Goal: Transaction & Acquisition: Purchase product/service

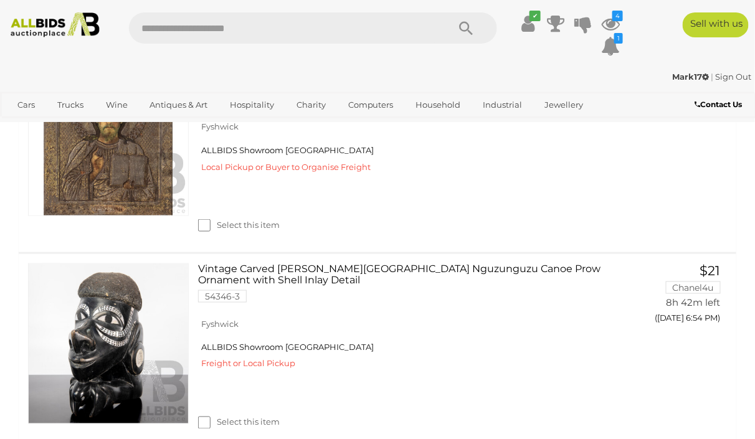
scroll to position [357, 0]
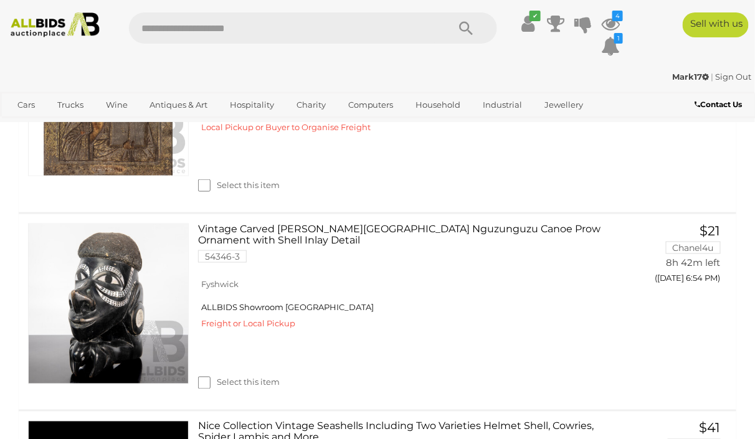
click at [100, 305] on link at bounding box center [108, 304] width 161 height 161
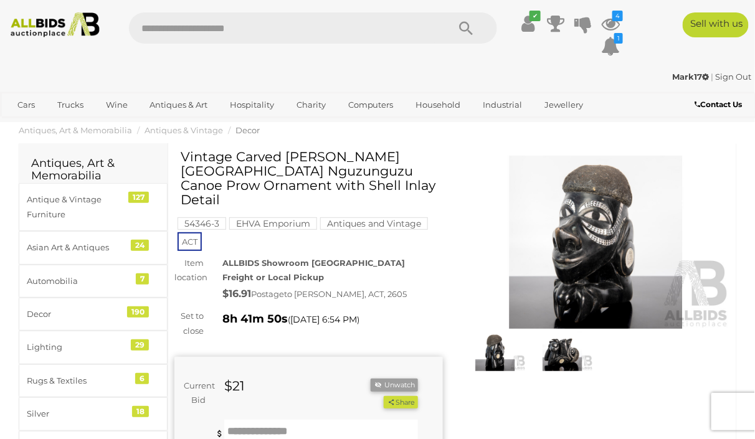
click at [575, 278] on img at bounding box center [596, 242] width 269 height 173
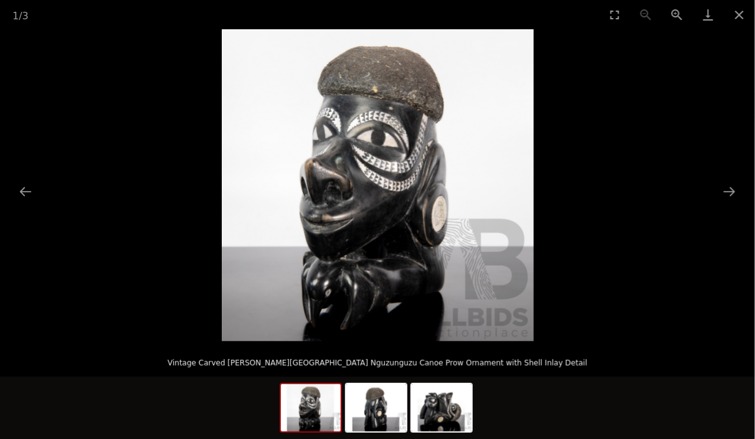
click at [731, 187] on button "Next slide" at bounding box center [730, 191] width 26 height 24
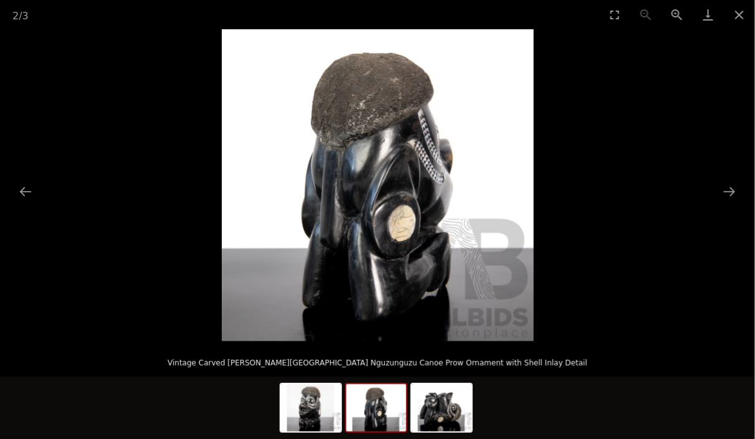
click at [723, 200] on button "Next slide" at bounding box center [730, 191] width 26 height 24
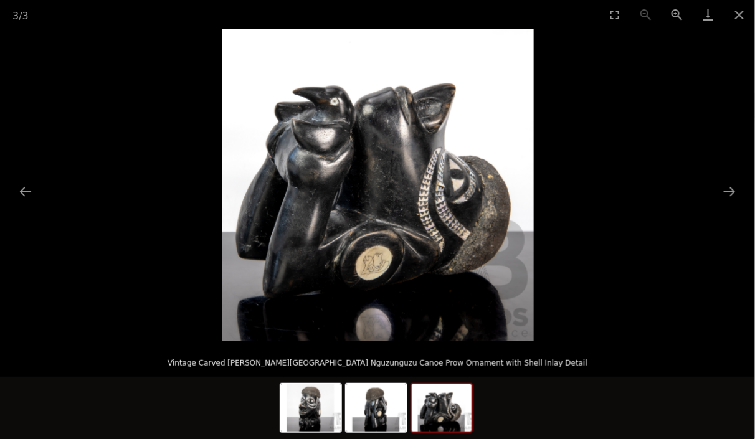
click at [734, 194] on button "Next slide" at bounding box center [730, 191] width 26 height 24
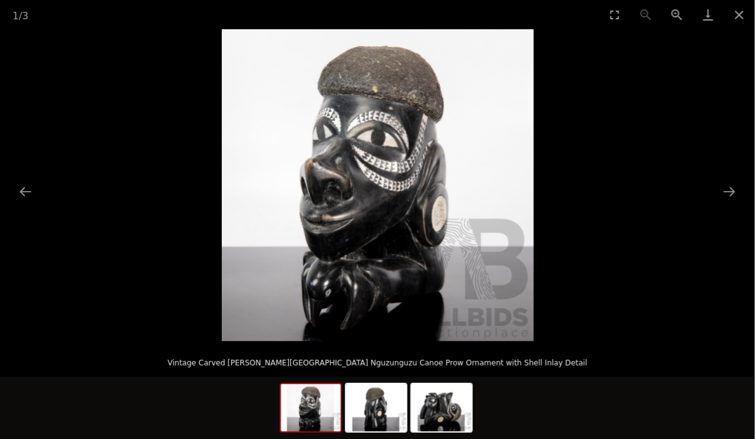
click at [731, 202] on button "Next slide" at bounding box center [730, 191] width 26 height 24
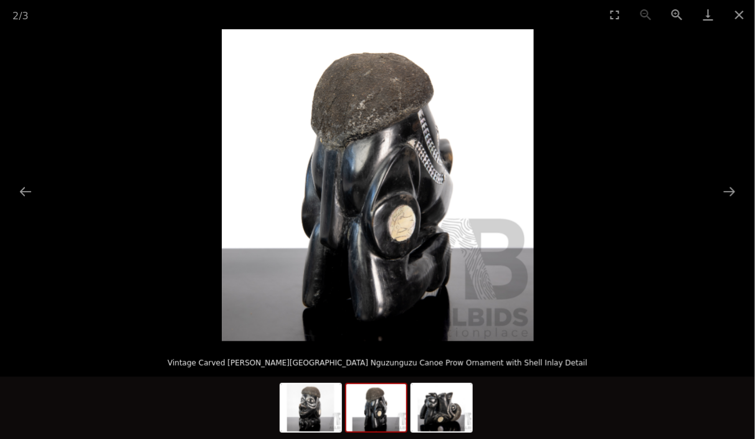
click at [733, 195] on button "Next slide" at bounding box center [730, 191] width 26 height 24
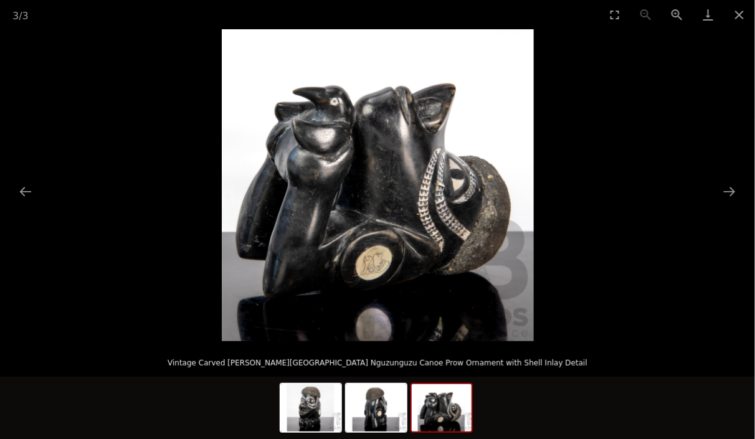
click at [733, 194] on button "Next slide" at bounding box center [730, 191] width 26 height 24
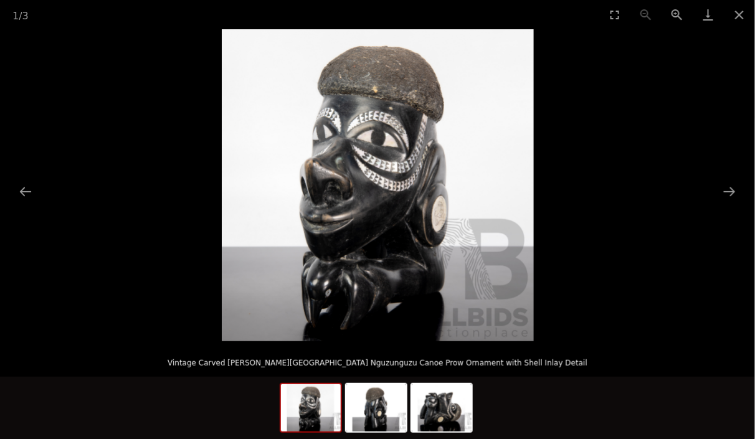
click at [744, 20] on button "Close gallery" at bounding box center [739, 14] width 31 height 29
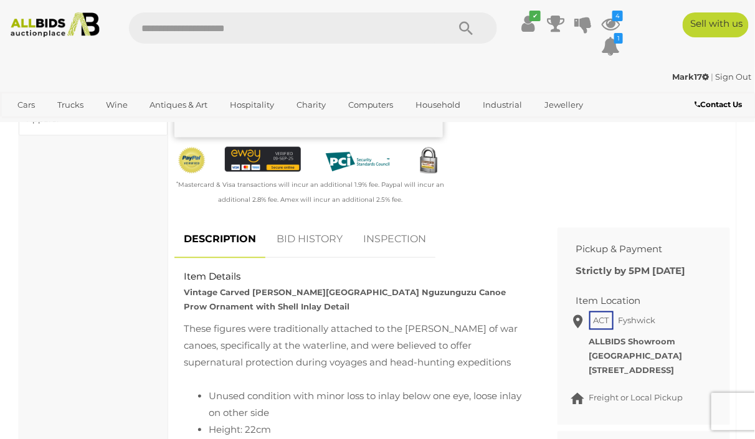
scroll to position [424, 0]
click at [318, 223] on link "BID HISTORY" at bounding box center [309, 239] width 85 height 37
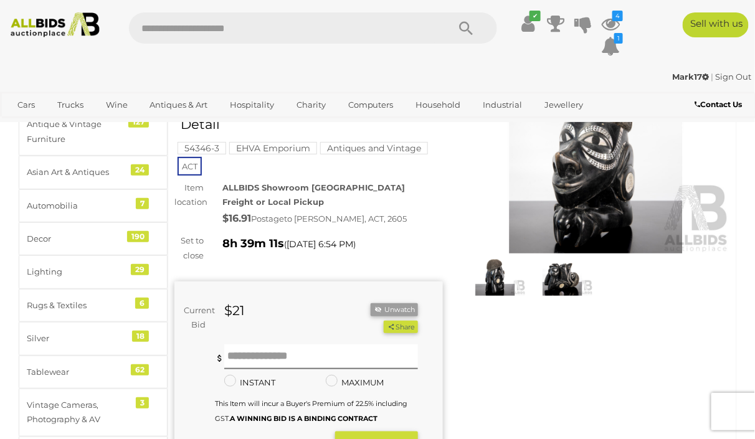
scroll to position [310, 0]
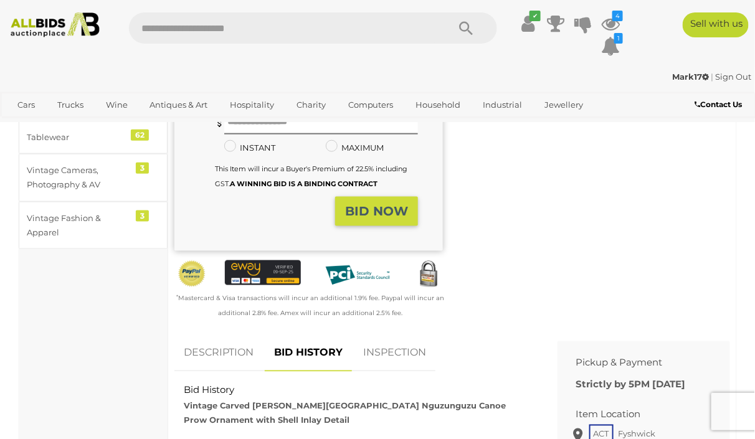
click at [409, 341] on link "INSPECTION" at bounding box center [395, 353] width 82 height 37
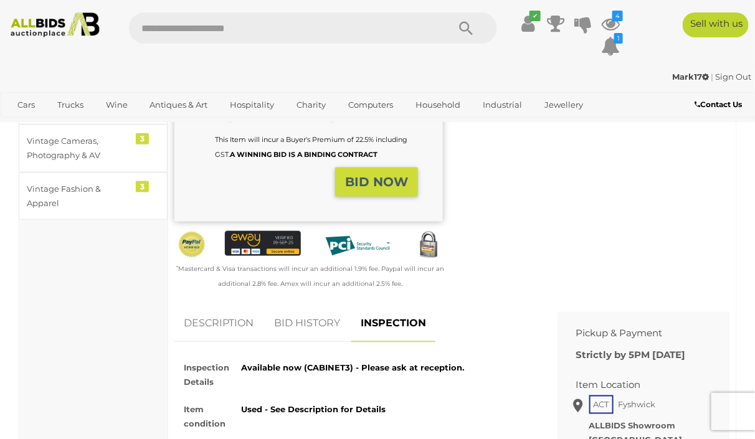
scroll to position [0, 0]
